Goal: Task Accomplishment & Management: Manage account settings

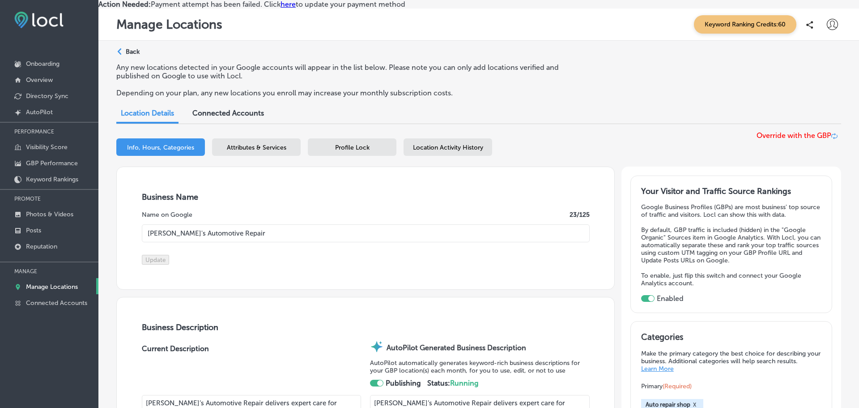
select select "US"
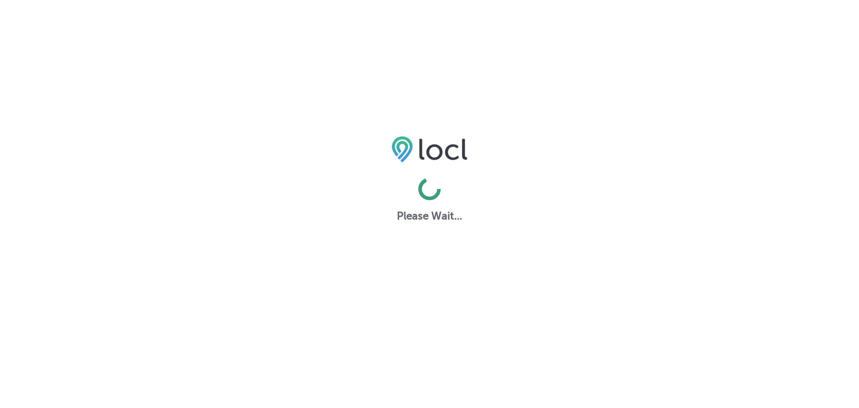
select select "US"
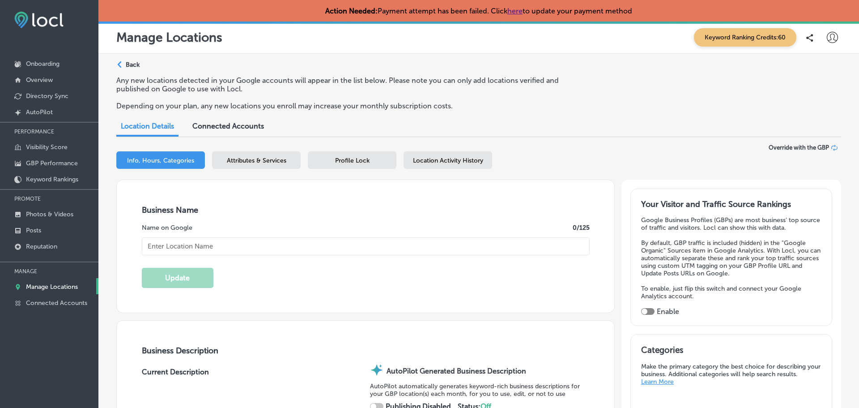
type input "[PERSON_NAME]'s Automotive Repair"
type textarea "[PERSON_NAME]’s Automotive Repair stands out with ASE-certified technicians, ad…"
type input "[STREET_ADDRESS]"
type input "Clackamas"
type input "97015"
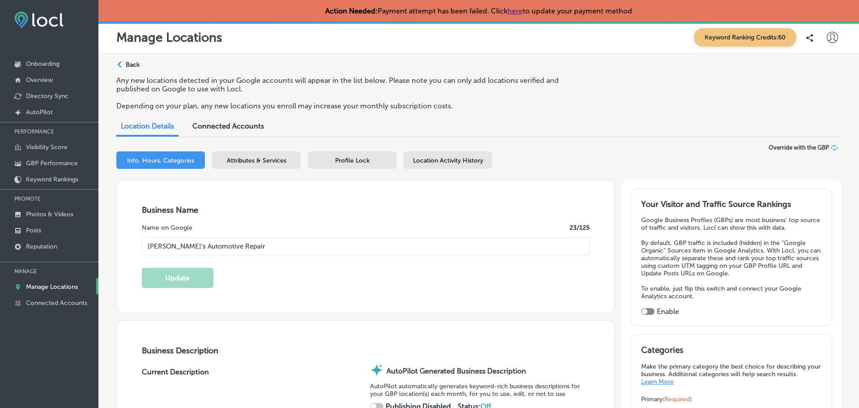
type input "US"
type input "[URL][DOMAIN_NAME]"
checkbox input "true"
type input "30"
checkbox input "true"
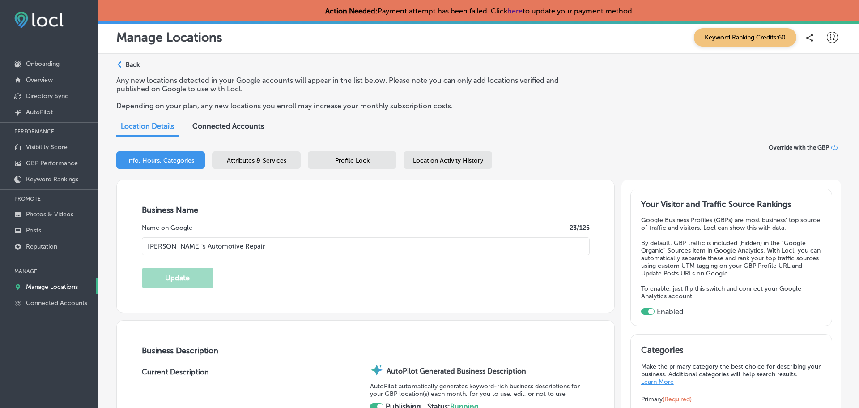
type textarea "[PERSON_NAME]’s Automotive Repair delivers expert care for every vehicle, backe…"
type input "[PHONE_NUMBER]"
select select "US"
